Goal: Task Accomplishment & Management: Use online tool/utility

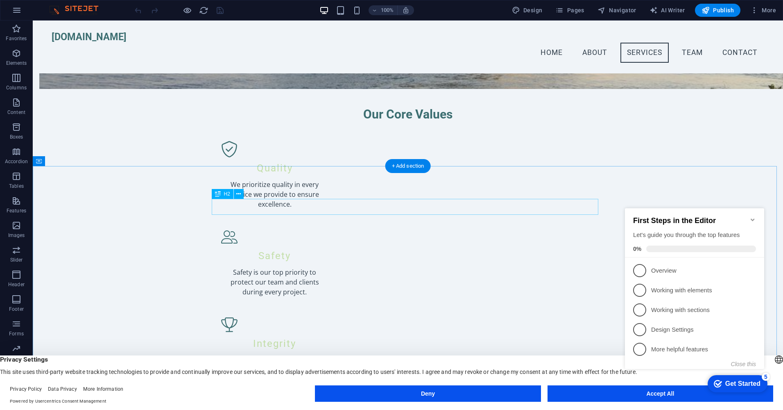
scroll to position [665, 0]
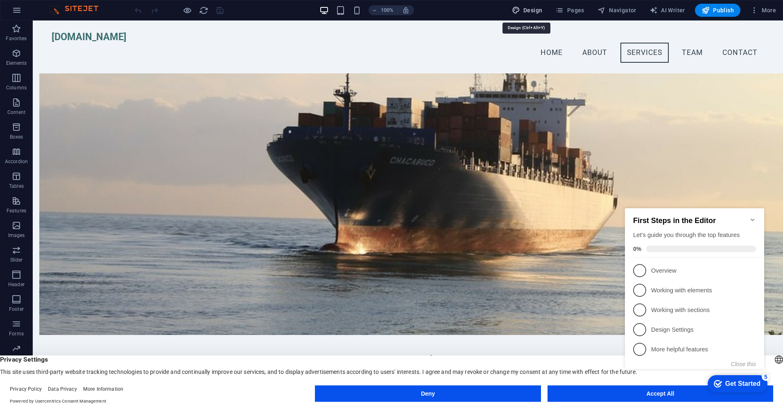
click at [535, 13] on span "Design" at bounding box center [527, 10] width 31 height 8
select select "px"
select select "200"
select select "px"
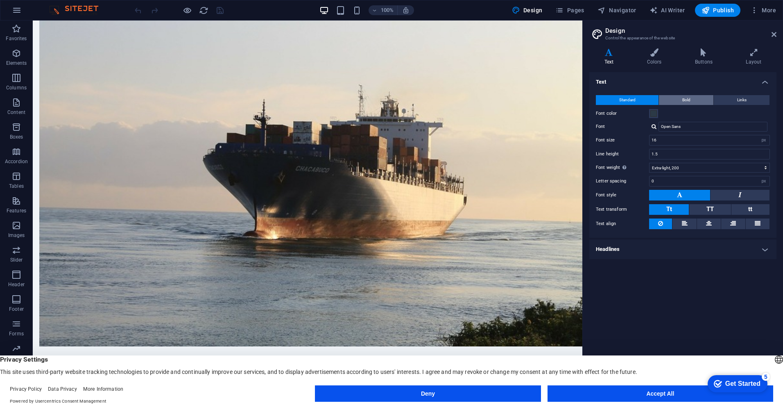
scroll to position [706, 0]
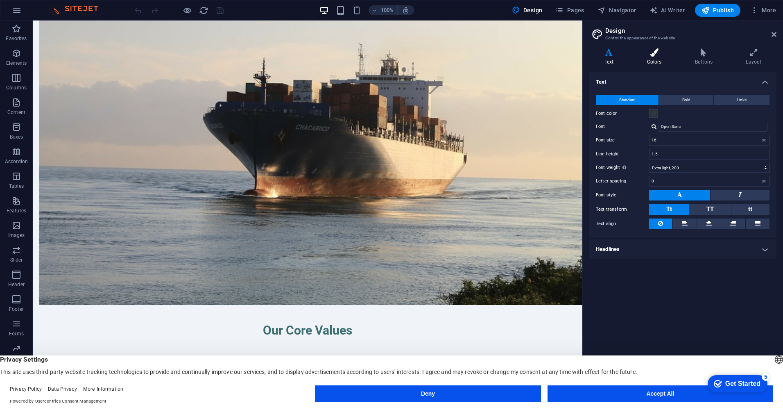
click at [650, 54] on icon at bounding box center [654, 52] width 45 height 8
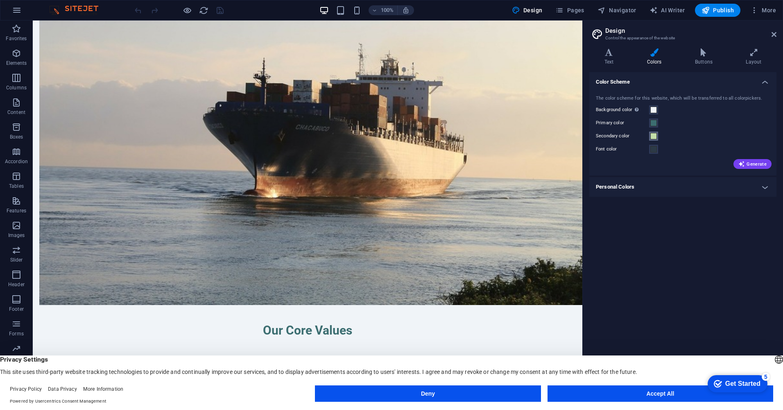
click at [650, 135] on button "Secondary color" at bounding box center [653, 136] width 9 height 9
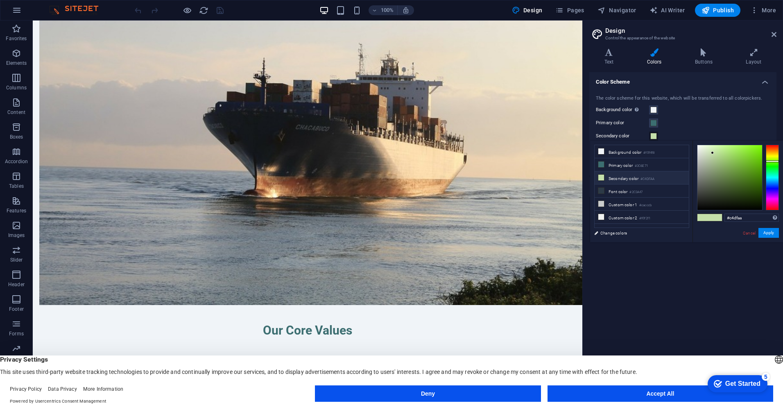
click at [629, 179] on li "Secondary color #C4DFAA" at bounding box center [642, 177] width 94 height 13
click at [771, 232] on button "Apply" at bounding box center [769, 233] width 20 height 10
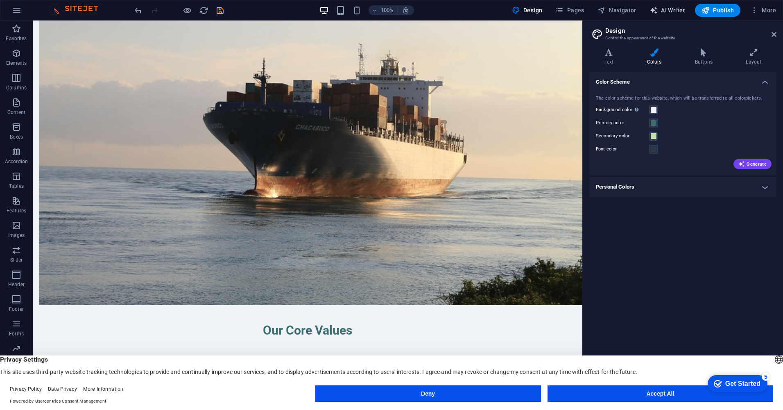
click at [670, 12] on span "AI Writer" at bounding box center [668, 10] width 36 height 8
select select "English"
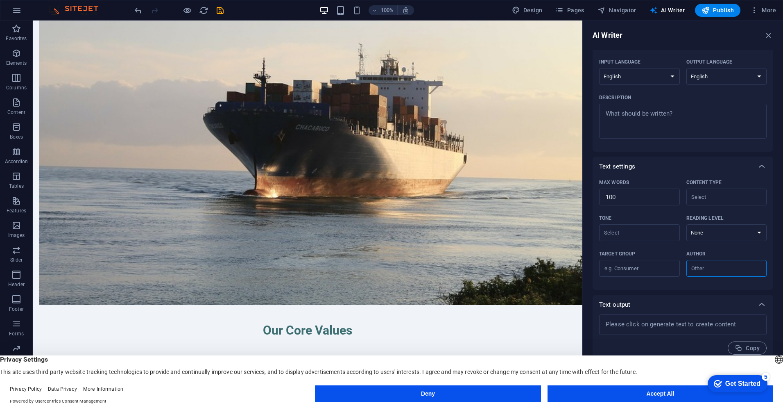
scroll to position [0, 0]
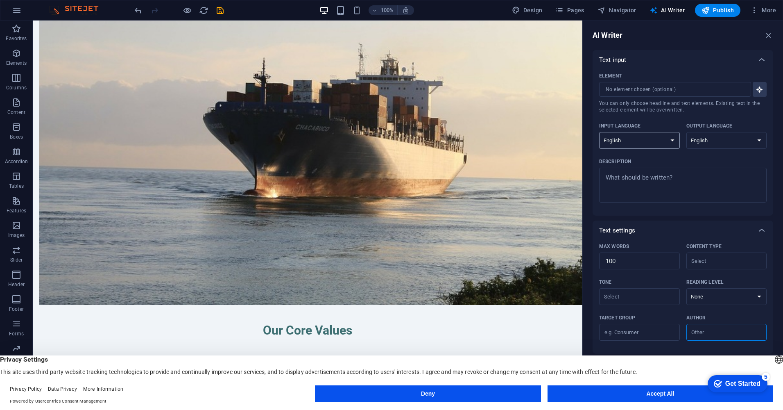
click at [666, 141] on select "Albanian Arabic Armenian Awadhi Azerbaijani Bashkir Basque Belarusian Bengali B…" at bounding box center [639, 140] width 81 height 17
select select "Romanian"
click at [599, 132] on select "Albanian Arabic Armenian Awadhi Azerbaijani Bashkir Basque Belarusian Bengali B…" at bounding box center [639, 140] width 81 height 17
click at [756, 140] on select "Albanian Arabic Armenian Awadhi Azerbaijani Bashkir Basque Belarusian Bengali B…" at bounding box center [727, 140] width 81 height 17
select select "Romanian"
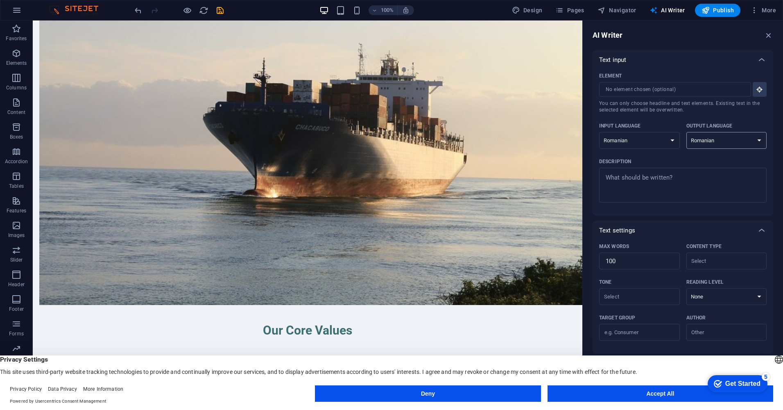
click at [687, 132] on select "Albanian Arabic Armenian Awadhi Azerbaijani Bashkir Basque Belarusian Bengali B…" at bounding box center [727, 140] width 81 height 17
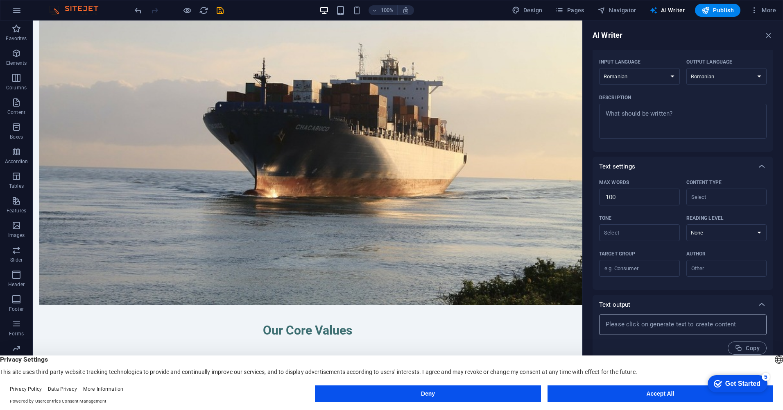
type textarea "x"
click at [632, 327] on textarea at bounding box center [683, 324] width 159 height 12
type textarea "x"
click at [638, 120] on textarea "Description x ​" at bounding box center [683, 121] width 159 height 27
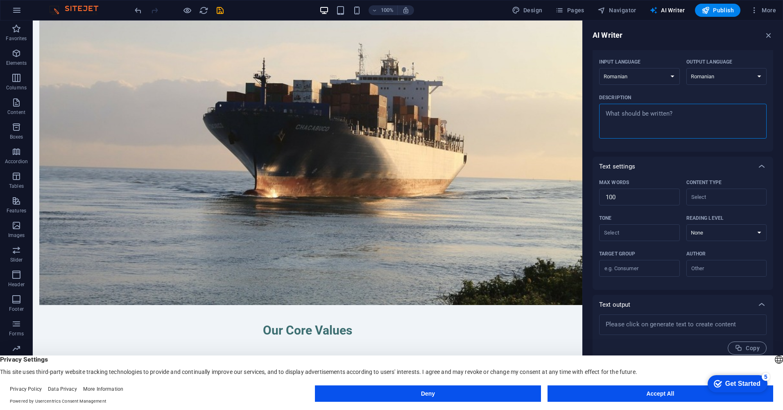
scroll to position [0, 0]
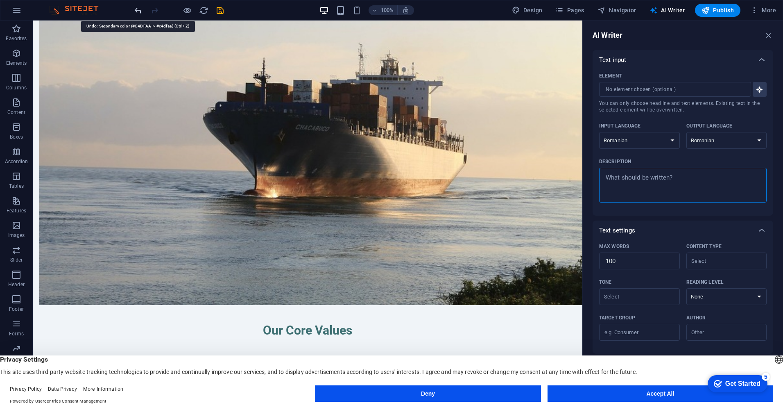
type textarea "x"
click at [134, 9] on icon "undo" at bounding box center [138, 10] width 9 height 9
click at [769, 34] on icon "button" at bounding box center [769, 35] width 9 height 9
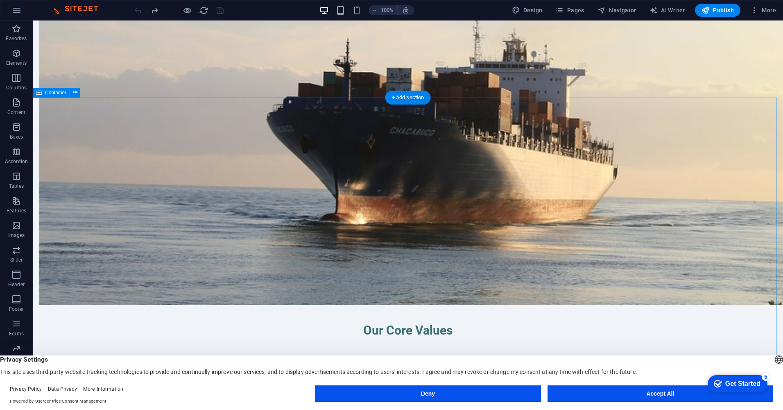
scroll to position [501, 0]
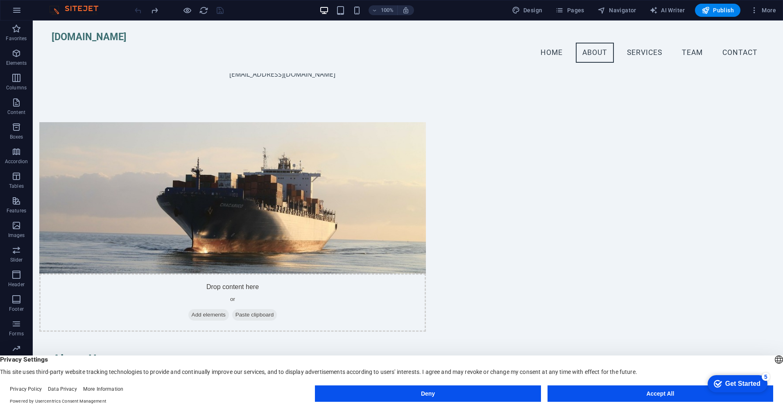
click at [757, 17] on div "100% Design Pages Navigator AI Writer Publish More" at bounding box center [391, 10] width 783 height 20
click at [759, 11] on span "More" at bounding box center [764, 10] width 26 height 8
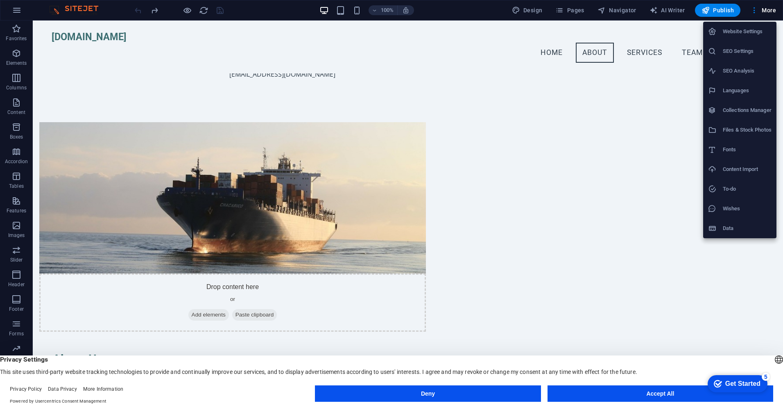
click at [754, 32] on h6 "Website Settings" at bounding box center [747, 32] width 49 height 10
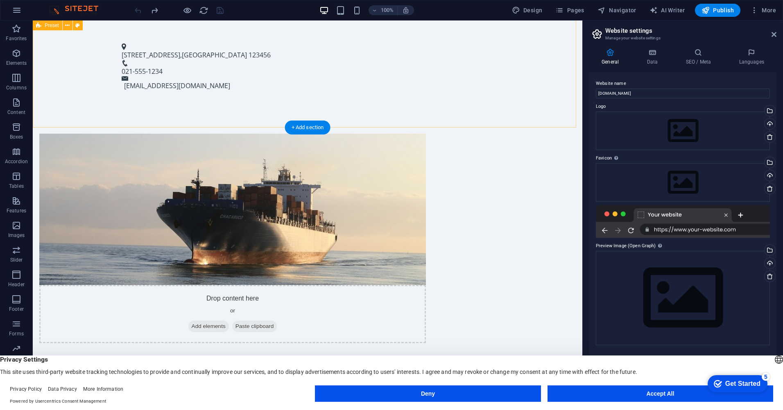
click at [458, 115] on div "Drop content here or Add elements Paste clipboard About Us At Vision STB Schele…" at bounding box center [308, 297] width 550 height 393
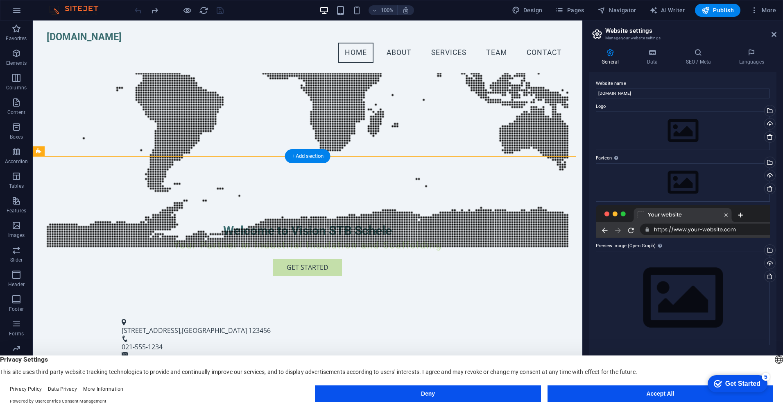
scroll to position [0, 0]
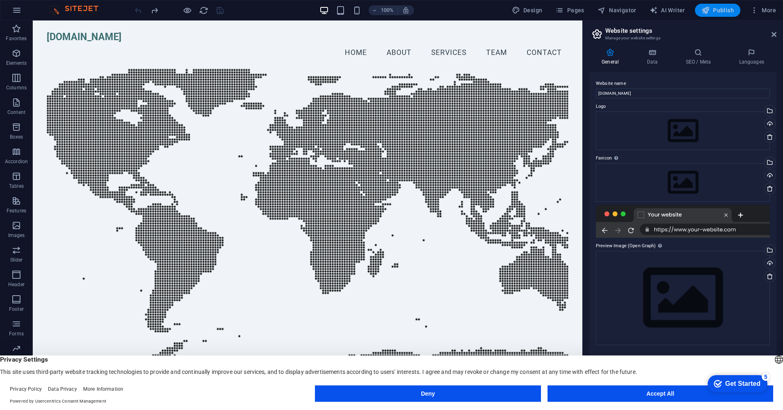
click at [718, 12] on span "Publish" at bounding box center [718, 10] width 32 height 8
